Goal: Task Accomplishment & Management: Use online tool/utility

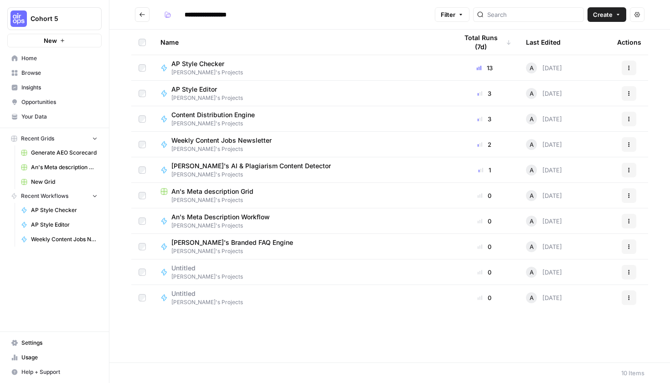
click at [204, 119] on span "Annalie's Projects" at bounding box center [216, 123] width 91 height 8
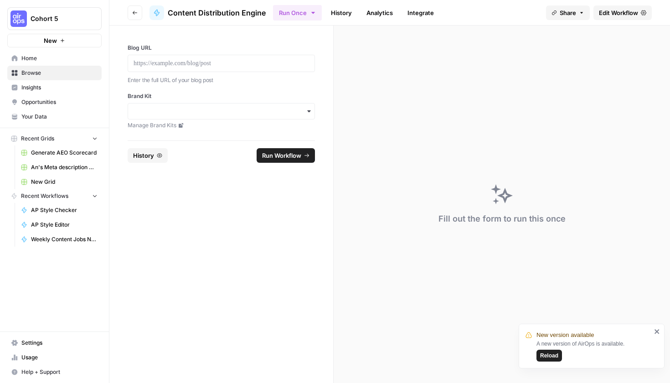
click at [183, 68] on div at bounding box center [221, 63] width 187 height 17
click at [198, 65] on p at bounding box center [221, 63] width 175 height 9
click at [152, 70] on div at bounding box center [221, 63] width 187 height 17
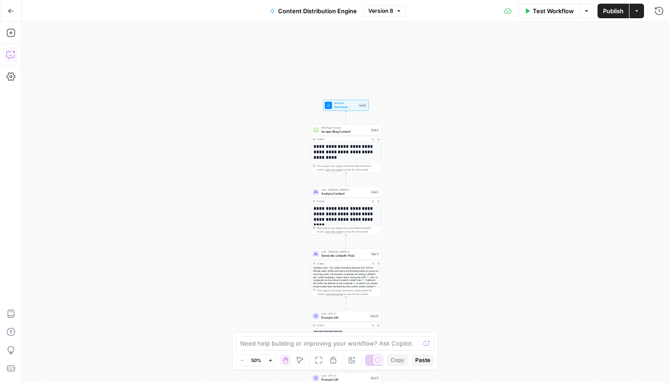
click at [6, 55] on button "Copilot" at bounding box center [11, 54] width 15 height 15
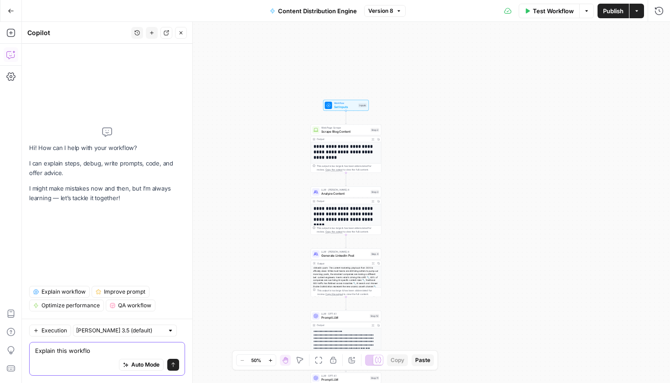
type textarea "Explain this workflow"
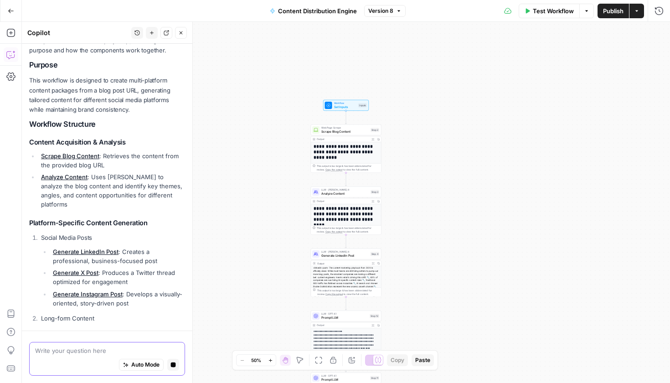
scroll to position [36, 0]
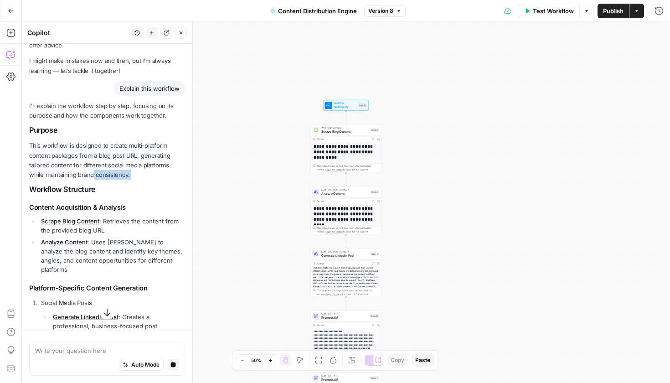
drag, startPoint x: 131, startPoint y: 180, endPoint x: 93, endPoint y: 172, distance: 39.0
click at [93, 172] on div "I'll explain the workflow step by step, focusing on its purpose and how the com…" at bounding box center [107, 304] width 156 height 406
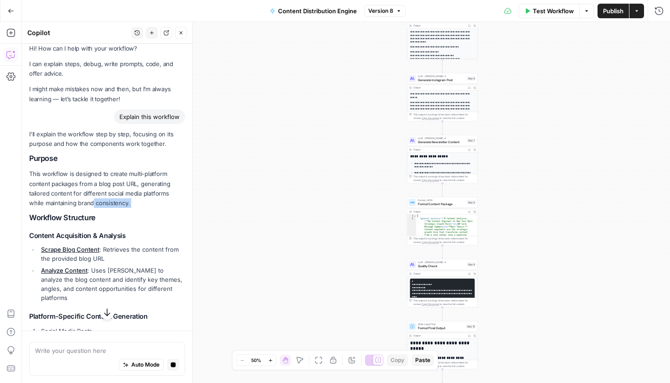
scroll to position [0, 0]
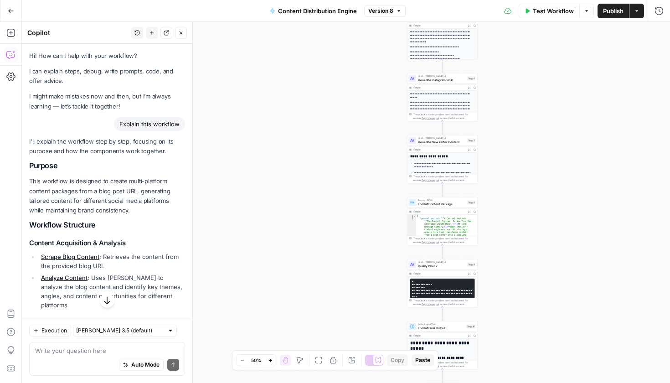
click at [103, 190] on p "This workflow is designed to create multi-platform content packages from a blog…" at bounding box center [107, 195] width 156 height 39
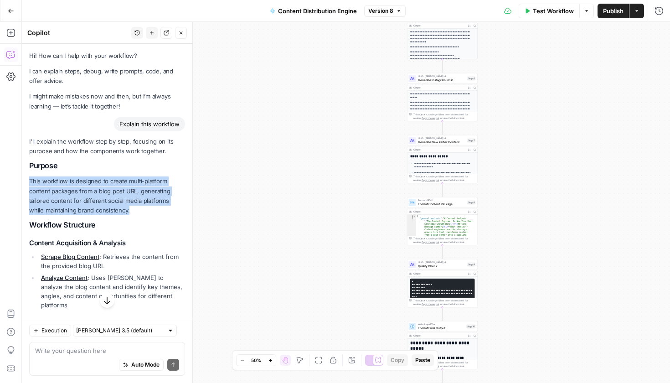
drag, startPoint x: 143, startPoint y: 211, endPoint x: 29, endPoint y: 177, distance: 119.3
click at [29, 177] on div "Hi! How can I help with your workflow? I can explain steps, debug, write prompt…" at bounding box center [107, 390] width 170 height 693
click at [66, 196] on p "This workflow is designed to create multi-platform content packages from a blog…" at bounding box center [107, 195] width 156 height 39
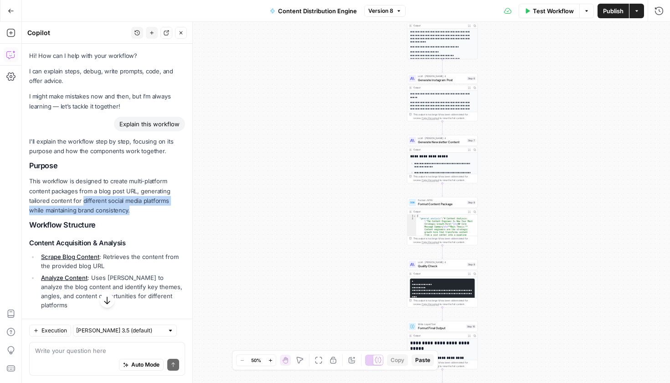
drag, startPoint x: 152, startPoint y: 206, endPoint x: 82, endPoint y: 202, distance: 69.9
click at [82, 202] on p "This workflow is designed to create multi-platform content packages from a blog…" at bounding box center [107, 195] width 156 height 39
copy p "different social media platforms while maintaining brand consistency."
click at [331, 9] on span "Content Distribution Engine" at bounding box center [317, 10] width 79 height 9
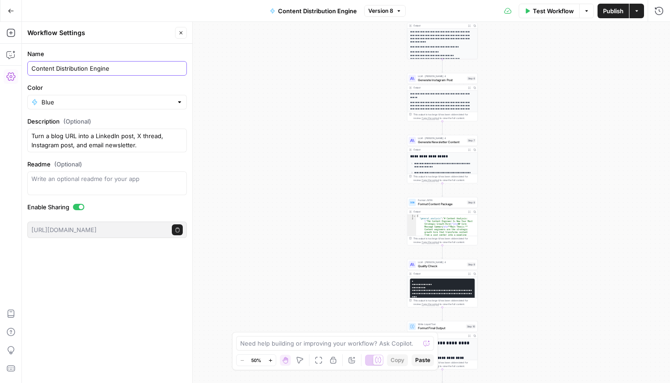
drag, startPoint x: 86, startPoint y: 68, endPoint x: 55, endPoint y: 69, distance: 31.0
click at [55, 69] on input "Content Distribution Engine" at bounding box center [106, 68] width 151 height 9
type input "Content Repurposing Engine"
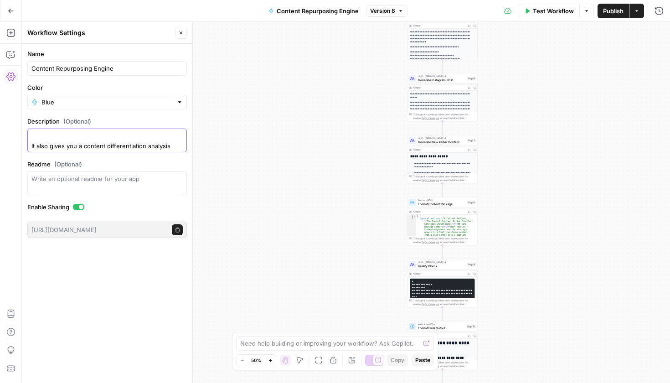
drag, startPoint x: 162, startPoint y: 139, endPoint x: 27, endPoint y: 147, distance: 135.2
click at [27, 147] on div "Turn a blog URL into a LinkedIn post, X thread, Instagram post, and email newsl…" at bounding box center [107, 141] width 160 height 24
type textarea "Turn a blog URL into a LinkedIn post, X thread, Instagram post, and email newsl…"
click at [610, 13] on span "Publish" at bounding box center [613, 10] width 21 height 9
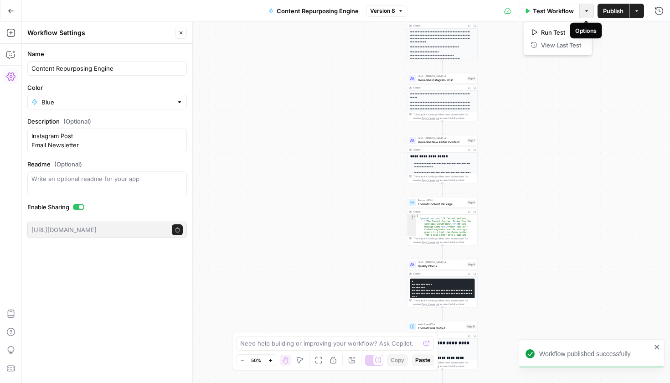
click at [589, 10] on button "Options" at bounding box center [586, 11] width 15 height 15
click at [635, 12] on icon "button" at bounding box center [636, 10] width 5 height 5
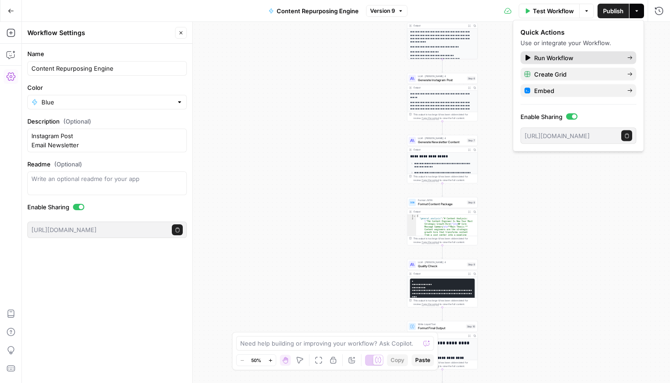
click at [572, 60] on span "Run Workflow" at bounding box center [577, 57] width 86 height 9
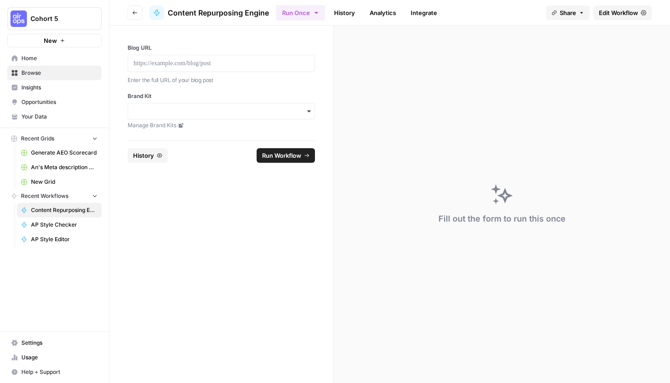
click at [212, 68] on div at bounding box center [221, 63] width 187 height 17
drag, startPoint x: 199, startPoint y: 75, endPoint x: 196, endPoint y: 68, distance: 7.5
click at [199, 75] on div "Enter the full URL of your blog post" at bounding box center [221, 79] width 187 height 11
click at [194, 63] on p at bounding box center [221, 63] width 175 height 9
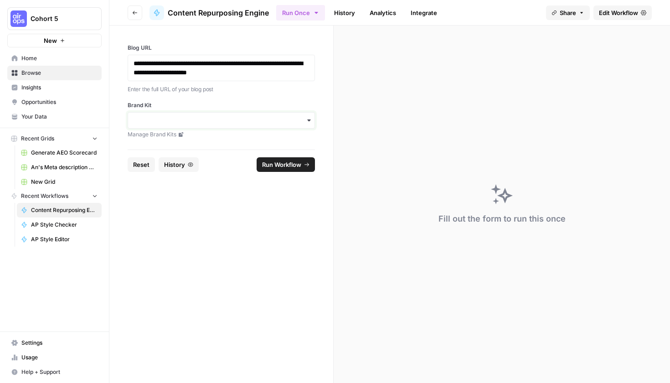
click at [199, 124] on input "Brand Kit" at bounding box center [221, 120] width 175 height 9
type input "airops"
click at [202, 139] on div "AirOps" at bounding box center [221, 144] width 186 height 17
drag, startPoint x: 267, startPoint y: 70, endPoint x: 111, endPoint y: 57, distance: 156.9
click at [111, 57] on div "**********" at bounding box center [221, 88] width 224 height 124
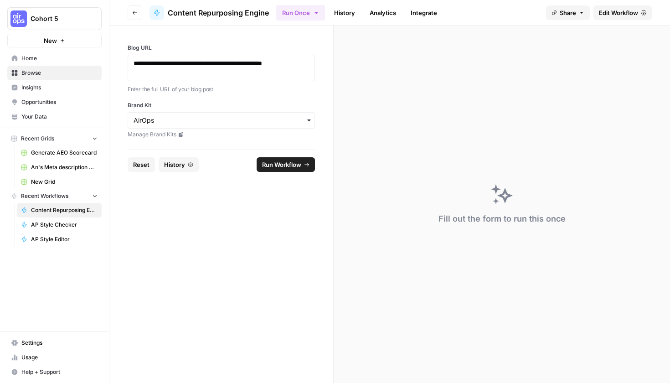
click at [305, 162] on icon "submit" at bounding box center [306, 164] width 5 height 5
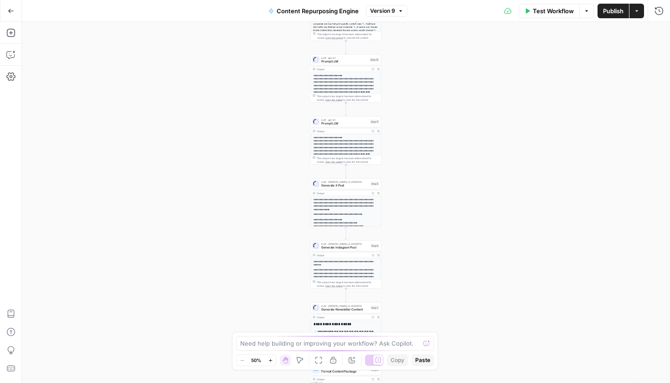
click at [554, 17] on button "Test Workflow" at bounding box center [549, 11] width 61 height 15
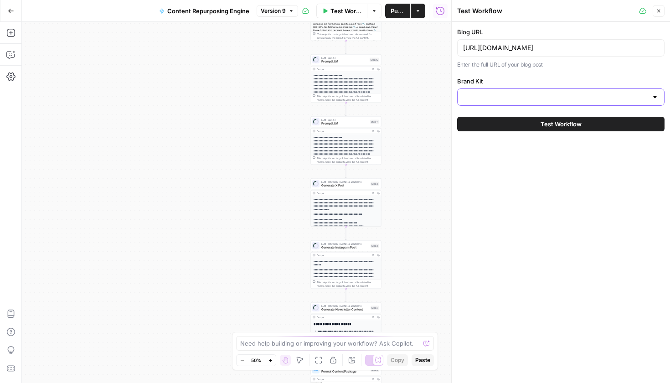
click at [529, 100] on input "Brand Kit" at bounding box center [555, 97] width 185 height 9
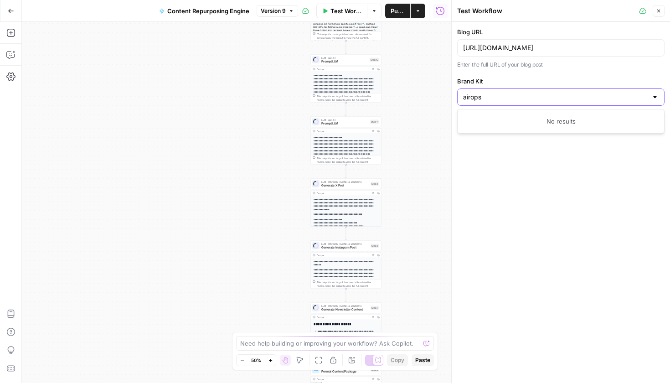
click at [516, 94] on input "airops" at bounding box center [555, 97] width 185 height 9
drag, startPoint x: 511, startPoint y: 95, endPoint x: 448, endPoint y: 96, distance: 63.8
click at [451, 96] on div "Test Workflow Close Blog URL https://www.airops.com/blog/content-engineer-growt…" at bounding box center [560, 191] width 219 height 383
type input "air"
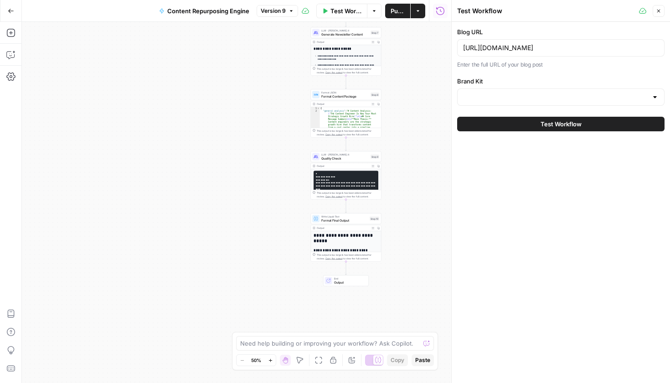
click at [663, 11] on button "Close" at bounding box center [659, 11] width 12 height 12
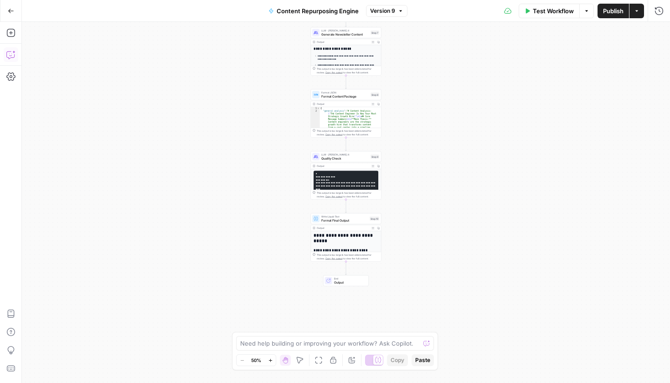
click at [15, 57] on button "Copilot" at bounding box center [11, 54] width 15 height 15
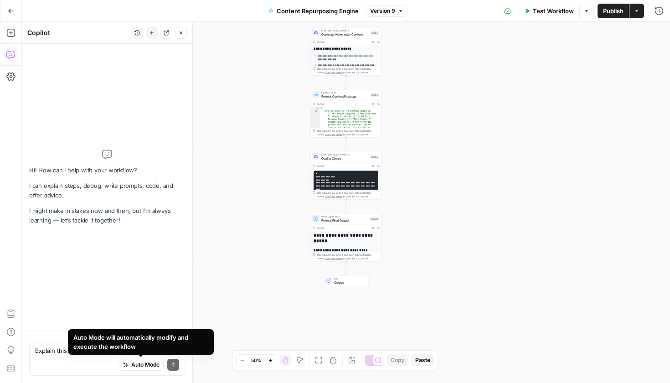
type textarea "Explain this workflow"
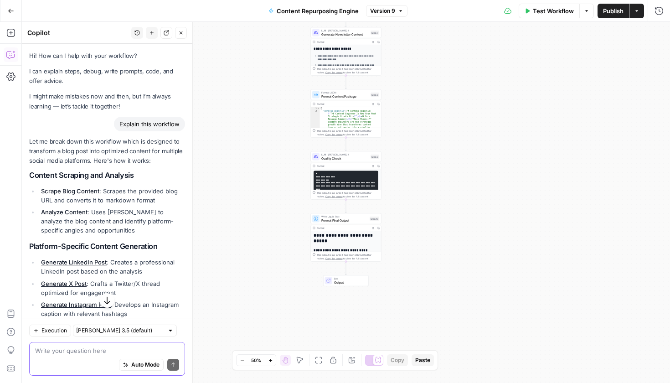
scroll to position [13, 0]
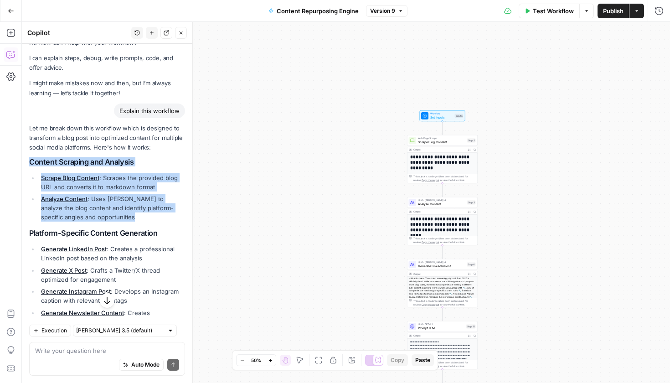
drag, startPoint x: 151, startPoint y: 218, endPoint x: 27, endPoint y: 158, distance: 137.6
click at [27, 158] on div "Hi! How can I help with your workflow? I can explain steps, debug, write prompt…" at bounding box center [107, 321] width 170 height 580
click at [64, 167] on div "Let me break down this workflow which is designed to transform a blog post into…" at bounding box center [107, 356] width 156 height 465
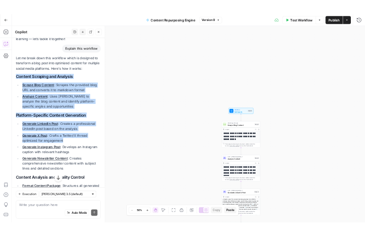
scroll to position [144, 0]
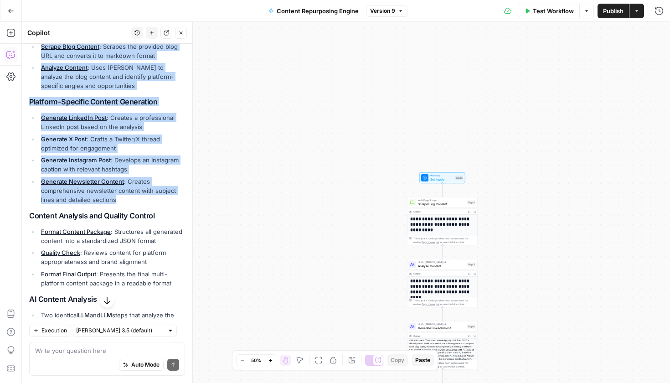
drag, startPoint x: 29, startPoint y: 162, endPoint x: 143, endPoint y: 202, distance: 121.0
click at [143, 202] on div "Let me break down this workflow which is designed to transform a blog post into…" at bounding box center [107, 224] width 156 height 465
copy div "Content Scraping and Analysis Scrape Blog Content : Scrapes the provided blog U…"
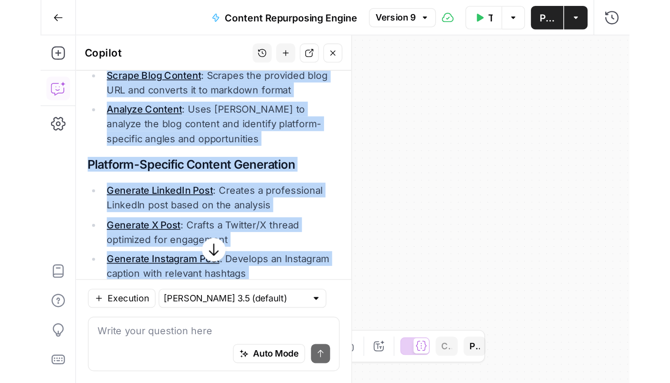
scroll to position [0, 0]
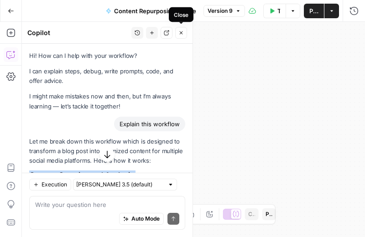
click at [177, 36] on button "Close" at bounding box center [181, 33] width 12 height 12
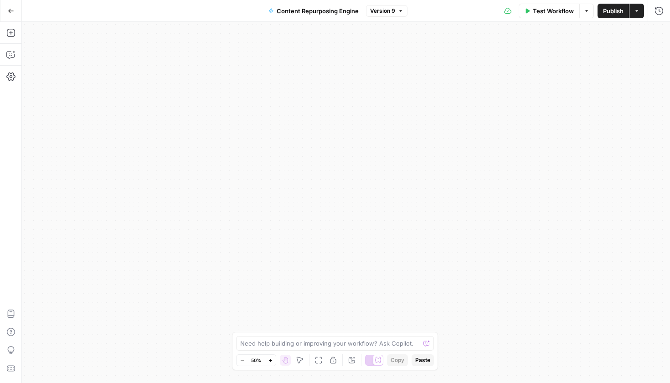
drag, startPoint x: 290, startPoint y: 102, endPoint x: 293, endPoint y: 202, distance: 100.3
click at [293, 202] on div "**********" at bounding box center [346, 202] width 648 height 361
drag, startPoint x: 346, startPoint y: 117, endPoint x: 347, endPoint y: 232, distance: 114.9
click at [347, 232] on div "**********" at bounding box center [346, 202] width 648 height 361
drag, startPoint x: 330, startPoint y: 63, endPoint x: 306, endPoint y: 174, distance: 113.8
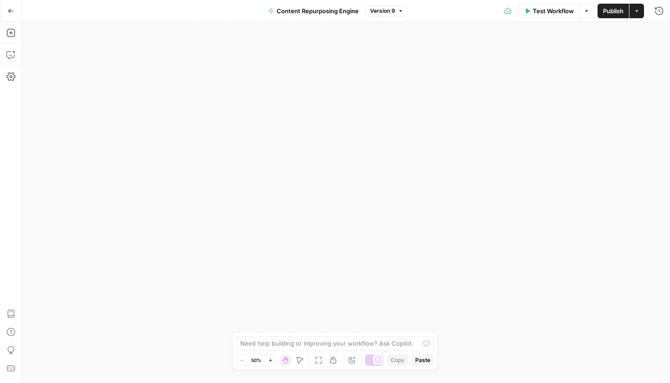
click at [306, 174] on div "**********" at bounding box center [346, 202] width 648 height 361
drag, startPoint x: 312, startPoint y: 140, endPoint x: 312, endPoint y: 165, distance: 25.5
click at [312, 173] on div "**********" at bounding box center [346, 202] width 648 height 361
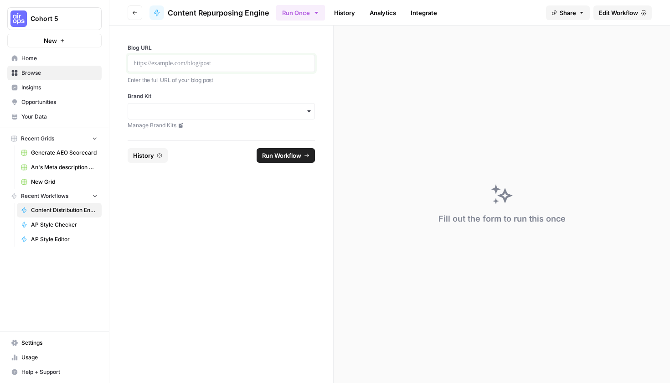
click at [192, 64] on p at bounding box center [221, 63] width 175 height 9
click at [165, 72] on div "Blog URL Enter the full URL of your blog post" at bounding box center [221, 64] width 187 height 41
click at [165, 63] on p at bounding box center [221, 63] width 175 height 9
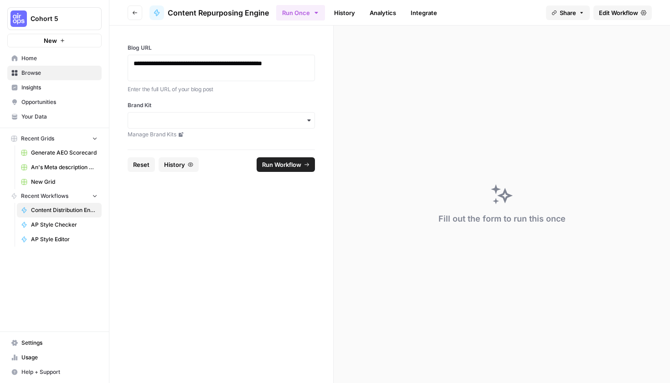
click at [176, 130] on link "Manage Brand Kits" at bounding box center [221, 134] width 187 height 8
click at [158, 114] on div "button" at bounding box center [221, 120] width 187 height 16
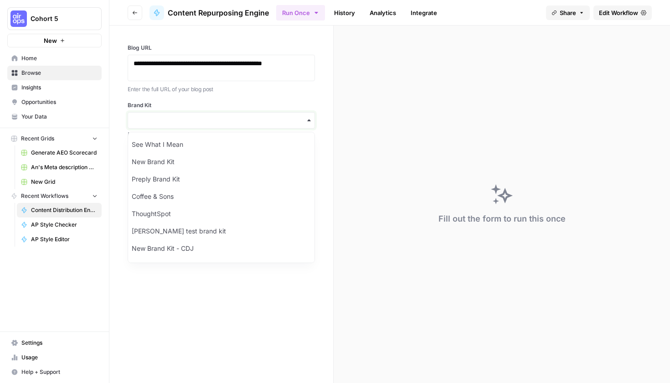
click at [149, 122] on input "Brand Kit" at bounding box center [221, 120] width 175 height 9
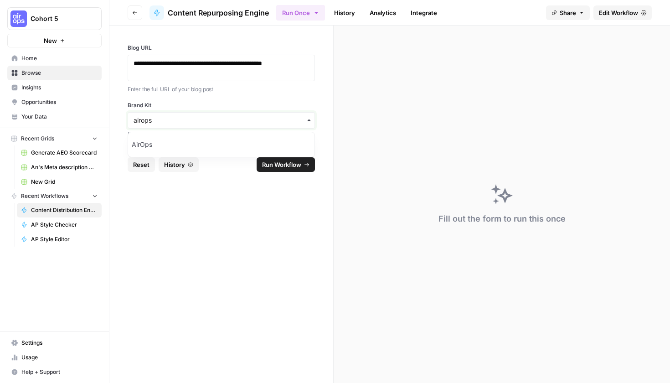
type input "airops"
click at [248, 139] on div "AirOps" at bounding box center [221, 144] width 186 height 17
click at [275, 159] on button "Run Workflow" at bounding box center [286, 164] width 58 height 15
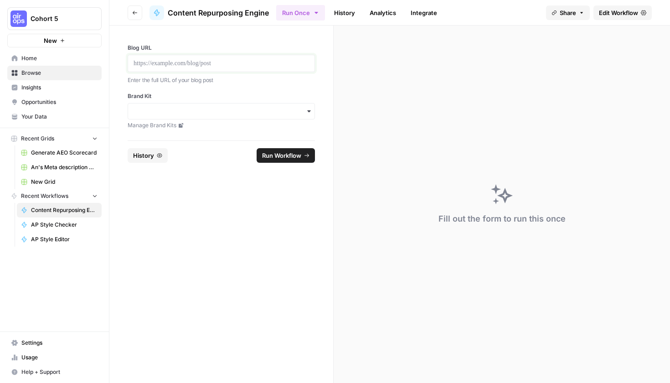
click at [188, 65] on p at bounding box center [221, 63] width 175 height 9
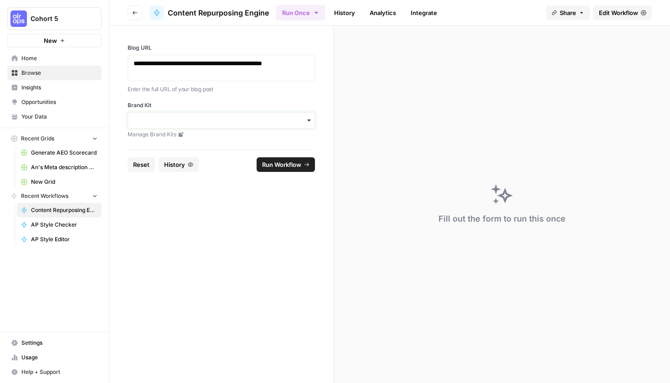
click at [192, 118] on input "Brand Kit" at bounding box center [221, 120] width 175 height 9
type input "airops"
click at [191, 151] on div "AirOps" at bounding box center [221, 144] width 186 height 17
click at [206, 194] on form "**********" at bounding box center [221, 204] width 224 height 357
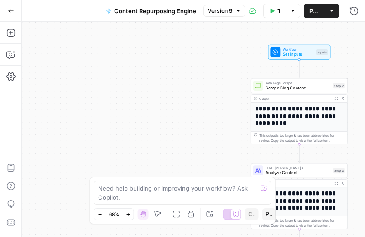
drag, startPoint x: 271, startPoint y: 81, endPoint x: 222, endPoint y: 79, distance: 49.3
click at [222, 79] on div "**********" at bounding box center [193, 129] width 343 height 215
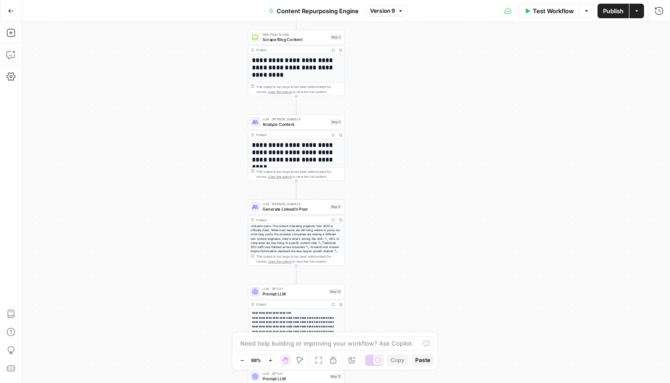
scroll to position [58, 0]
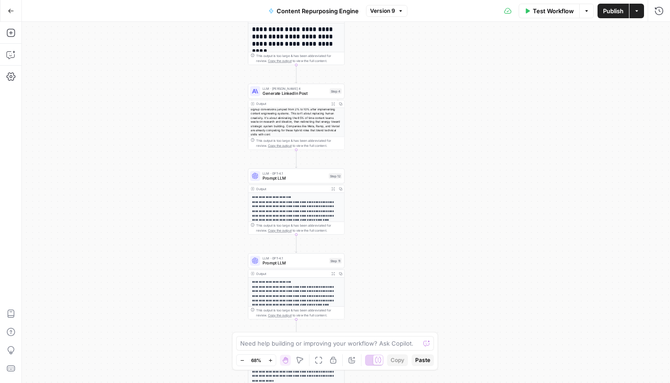
click at [300, 200] on p "**********" at bounding box center [294, 214] width 84 height 39
click at [298, 180] on span "Prompt LLM" at bounding box center [295, 178] width 64 height 6
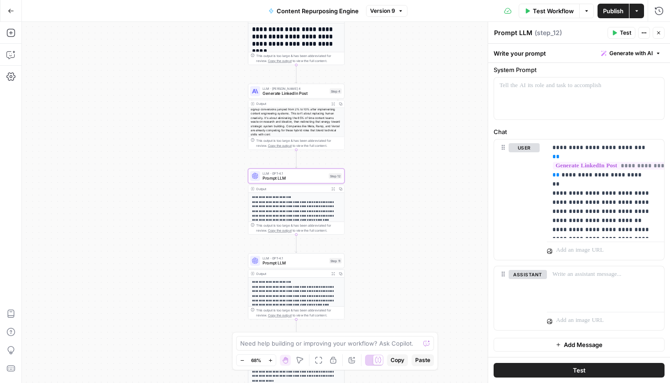
scroll to position [72, 0]
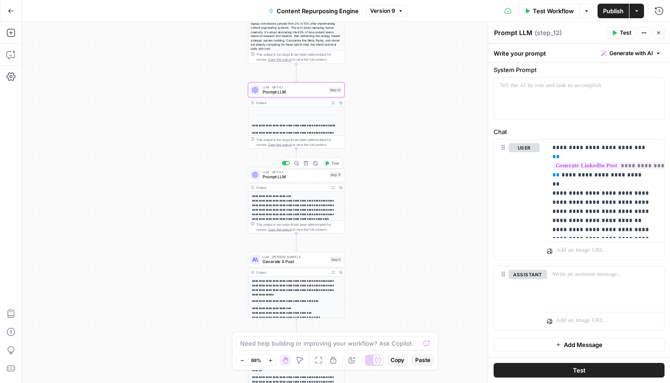
click at [274, 180] on span "Prompt LLM" at bounding box center [295, 177] width 64 height 6
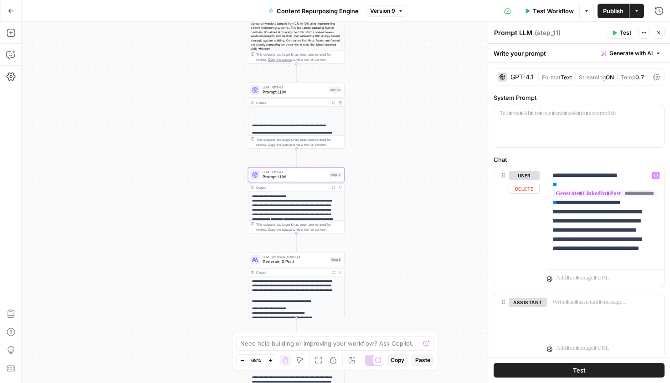
scroll to position [35, 0]
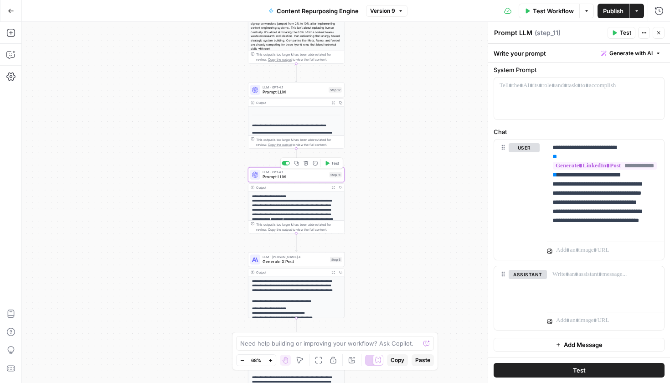
click at [305, 167] on div "Copy step Delete step Add Note Test" at bounding box center [311, 163] width 63 height 11
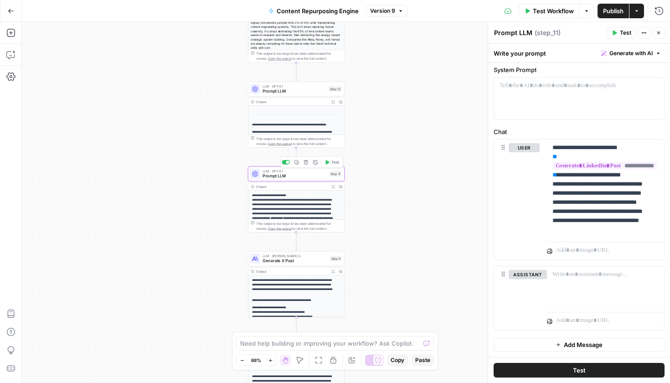
click at [304, 163] on icon "button" at bounding box center [306, 162] width 5 height 5
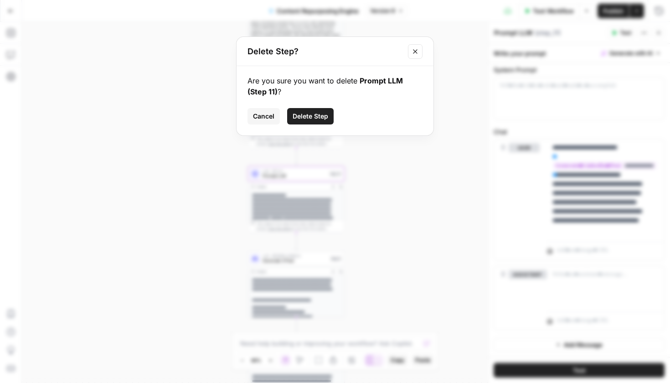
click at [318, 120] on span "Delete Step" at bounding box center [311, 116] width 36 height 9
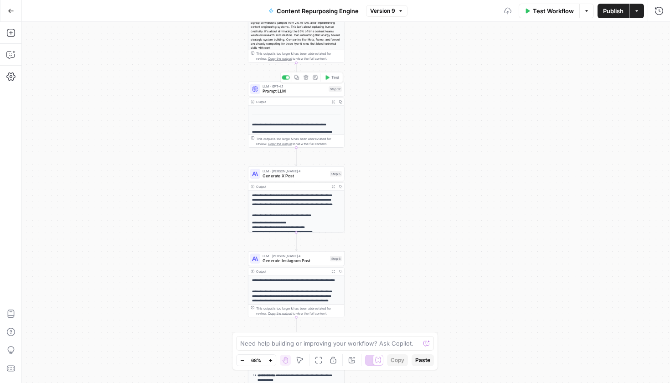
click at [297, 93] on span "Prompt LLM" at bounding box center [295, 91] width 64 height 6
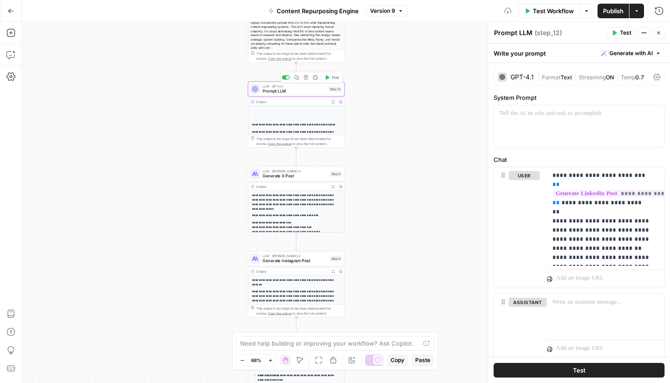
click at [306, 79] on icon "button" at bounding box center [306, 77] width 5 height 5
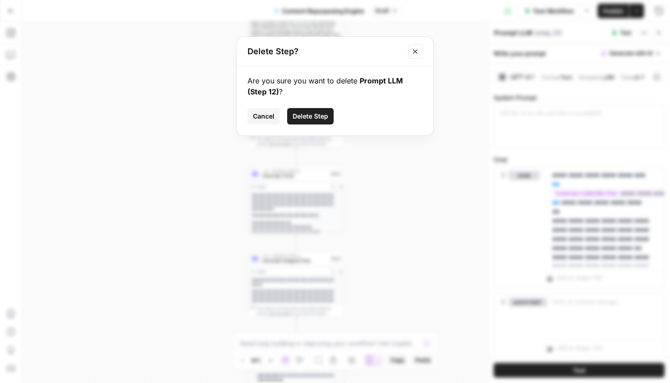
click at [314, 113] on span "Delete Step" at bounding box center [311, 116] width 36 height 9
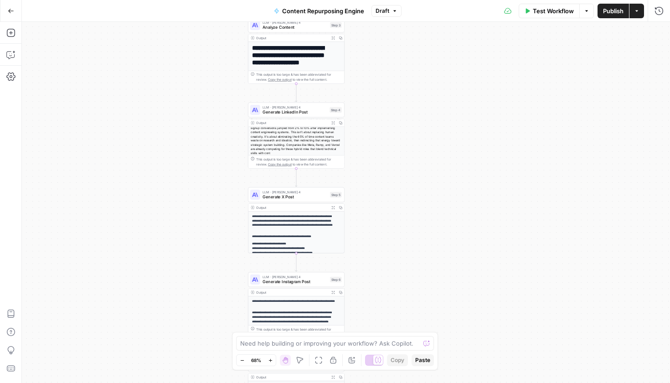
scroll to position [0, 0]
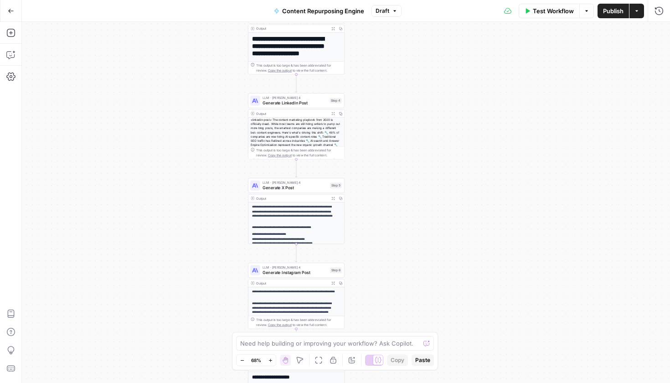
click at [556, 20] on div "Test Workflow Options Publish Actions Run History" at bounding box center [536, 10] width 268 height 21
click at [555, 14] on span "Test Workflow" at bounding box center [553, 10] width 41 height 9
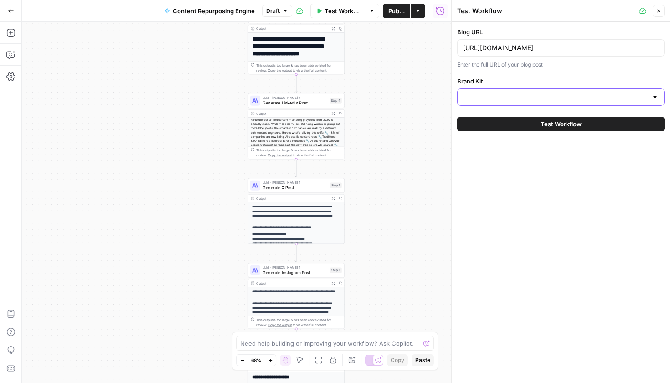
click at [532, 95] on input "Brand Kit" at bounding box center [555, 97] width 185 height 9
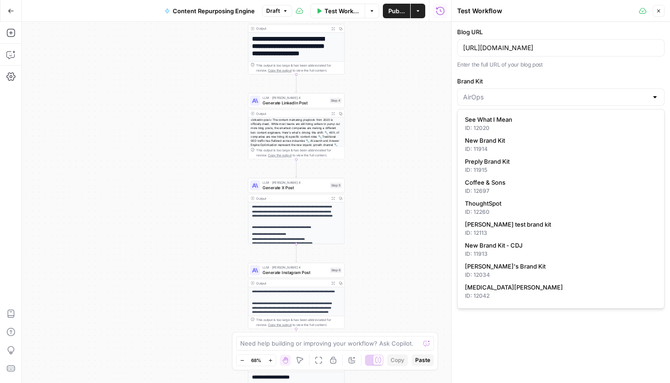
click at [544, 91] on div at bounding box center [560, 96] width 207 height 17
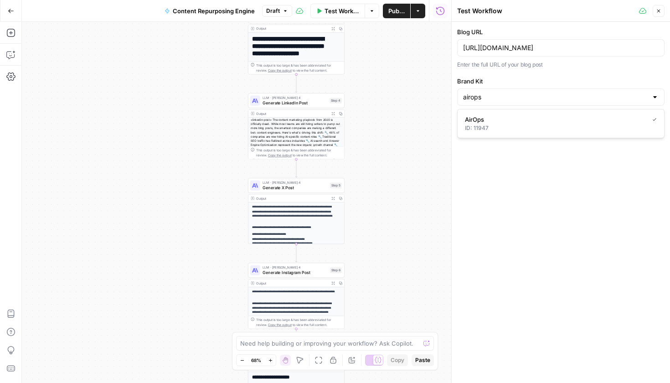
click at [568, 126] on div "ID: 11947" at bounding box center [561, 128] width 192 height 8
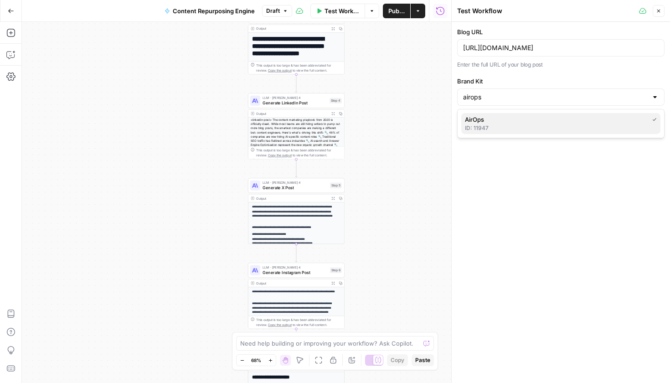
type input "AirOps"
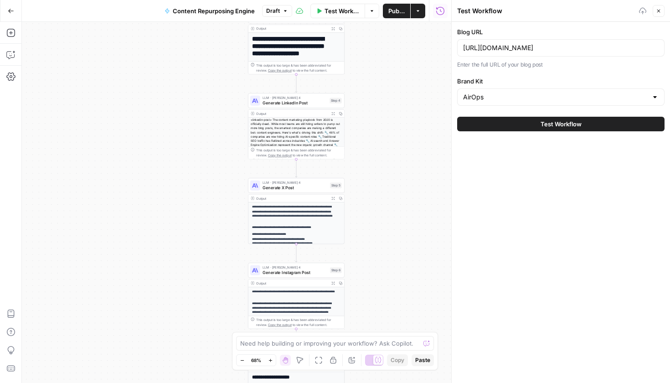
click at [558, 125] on span "Test Workflow" at bounding box center [561, 123] width 41 height 9
click at [485, 124] on button "Test Workflow" at bounding box center [560, 124] width 207 height 15
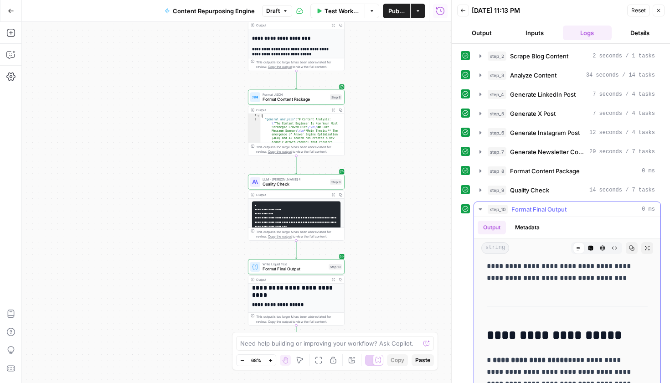
scroll to position [67, 0]
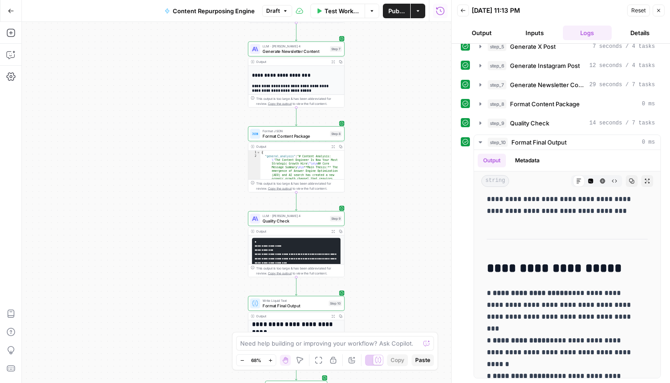
click at [539, 32] on button "Inputs" at bounding box center [534, 33] width 49 height 15
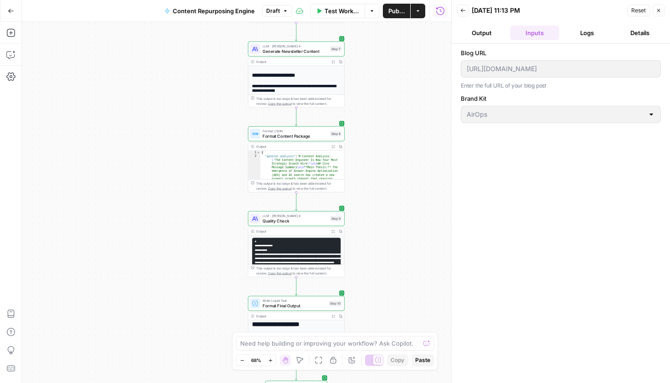
scroll to position [0, 0]
click at [482, 38] on button "Output" at bounding box center [481, 33] width 49 height 15
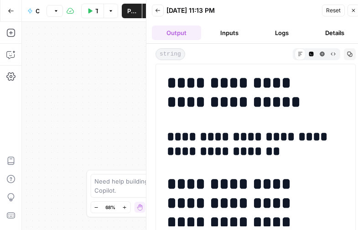
click at [225, 35] on button "Inputs" at bounding box center [229, 33] width 49 height 15
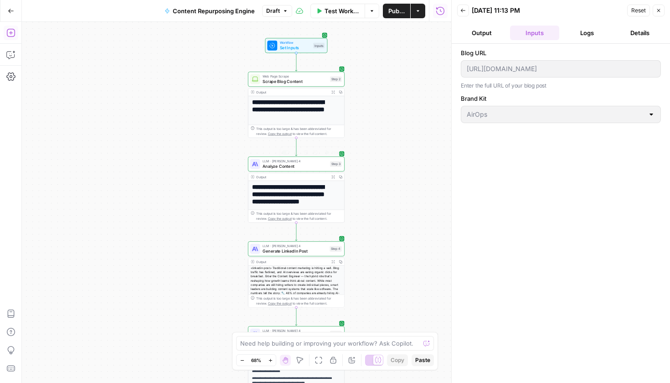
click at [293, 165] on span "Analyze Content" at bounding box center [295, 166] width 65 height 6
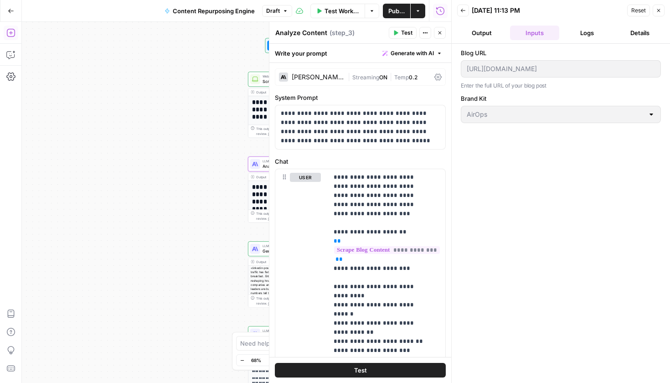
click at [444, 31] on button "Close" at bounding box center [440, 33] width 12 height 12
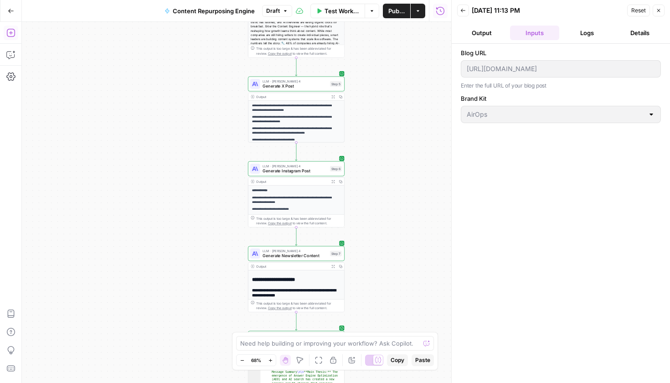
scroll to position [103, 0]
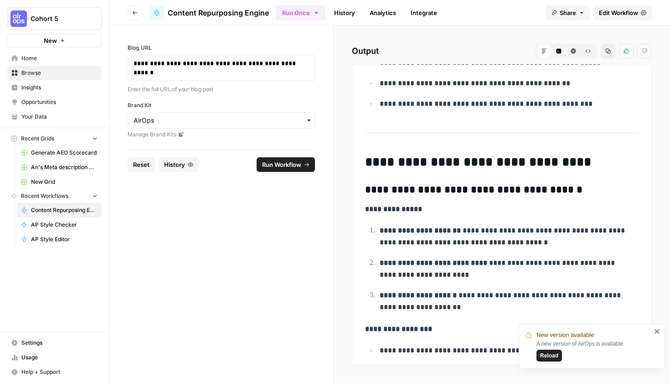
scroll to position [458, 0]
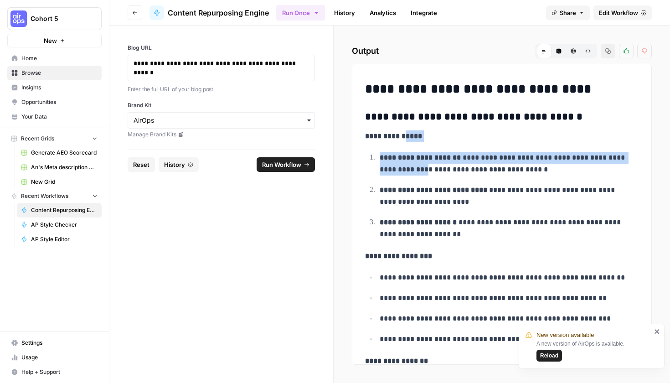
drag, startPoint x: 408, startPoint y: 135, endPoint x: 416, endPoint y: 162, distance: 28.1
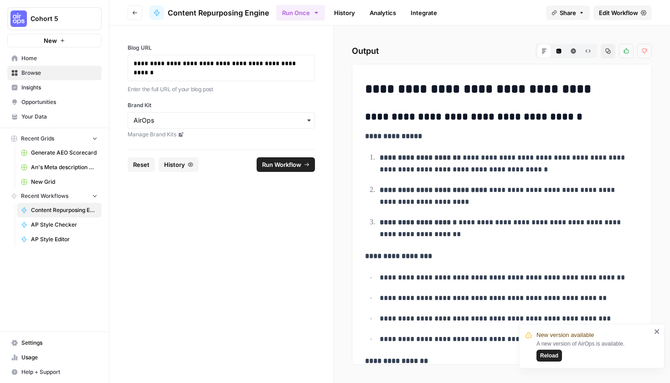
click at [418, 167] on p "**********" at bounding box center [506, 164] width 252 height 25
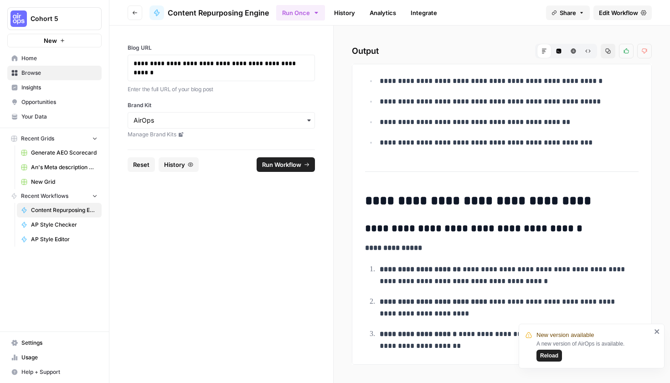
scroll to position [0, 0]
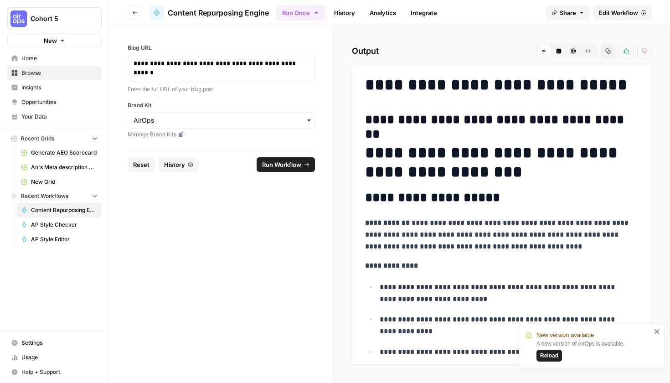
click at [416, 53] on h2 "Output Markdown Code Editor HTML Viewer Raw Output Copy Thumbs up Thumbs down" at bounding box center [502, 51] width 300 height 15
click at [171, 79] on div "**********" at bounding box center [221, 68] width 187 height 26
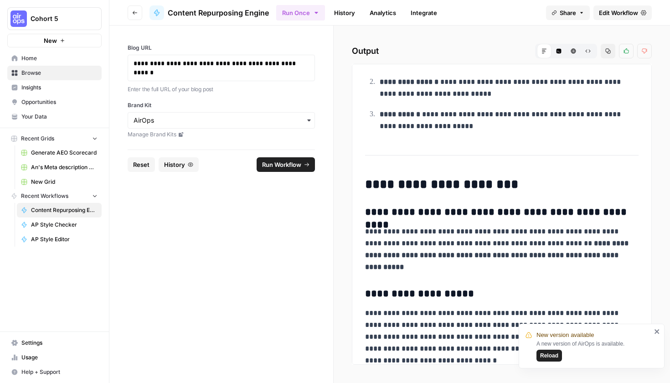
scroll to position [4217, 0]
